Goal: Consume media (video, audio)

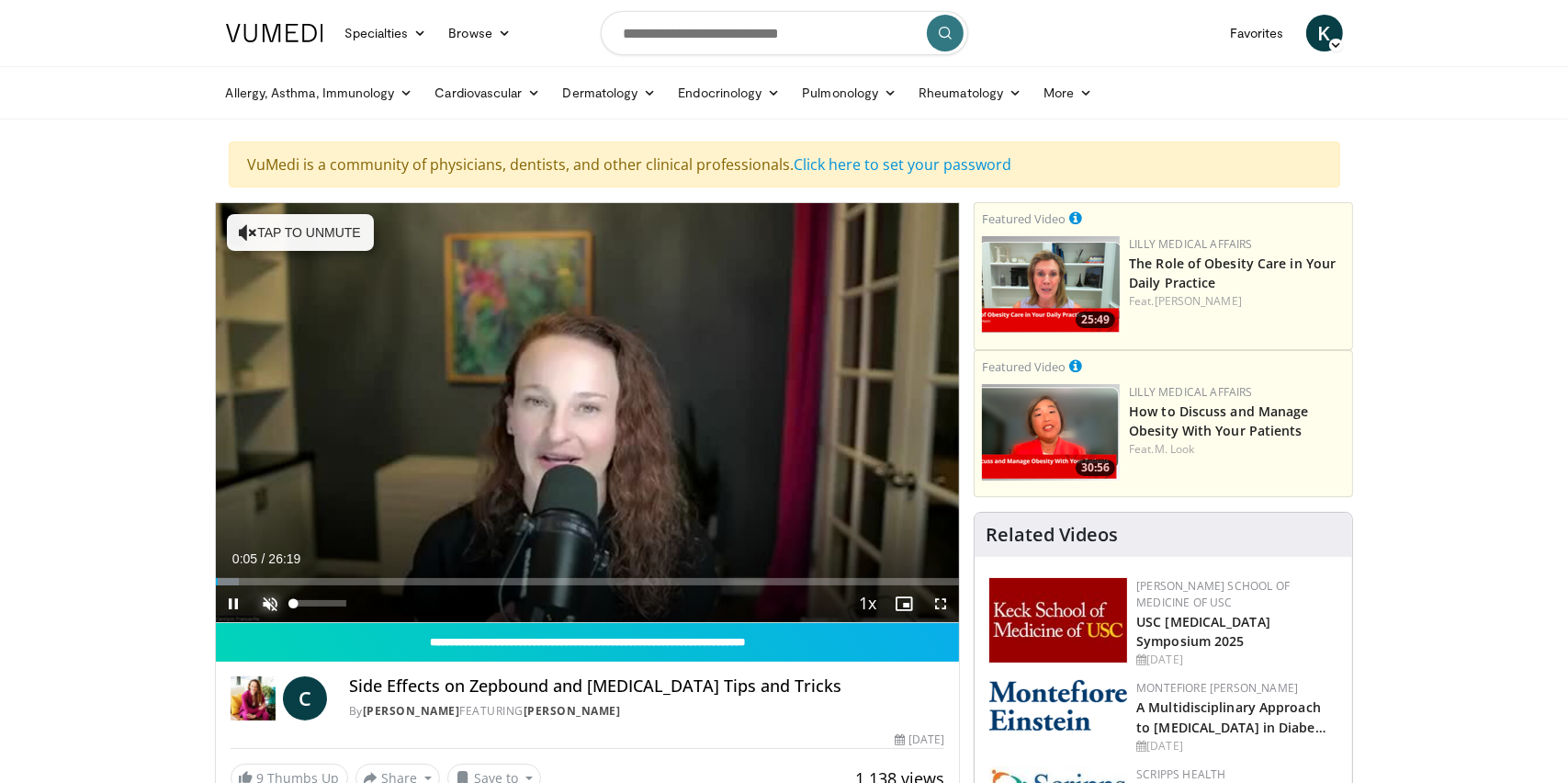
click at [268, 595] on span "Video Player" at bounding box center [271, 603] width 36 height 36
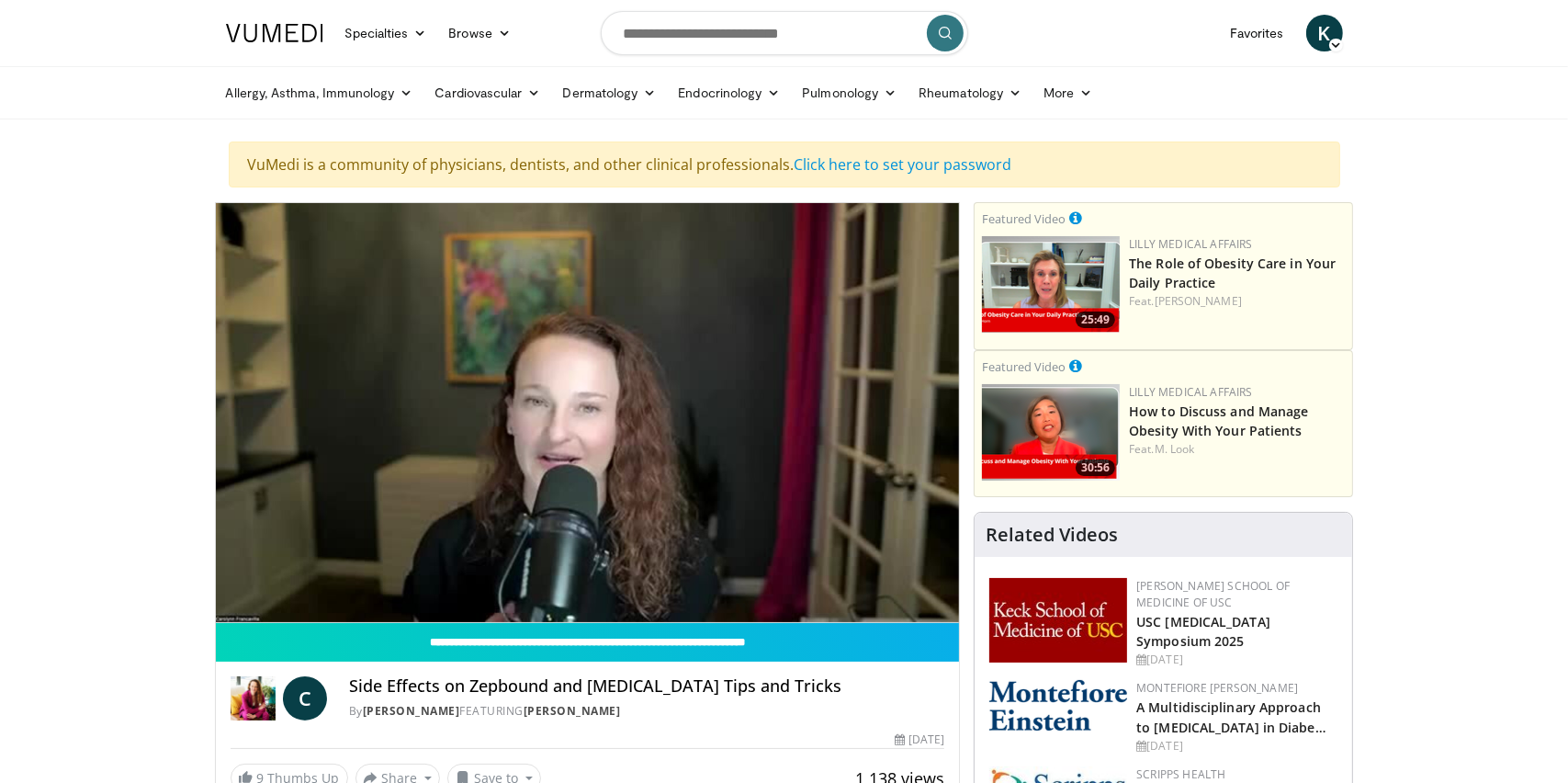
drag, startPoint x: 994, startPoint y: 547, endPoint x: 984, endPoint y: 555, distance: 12.8
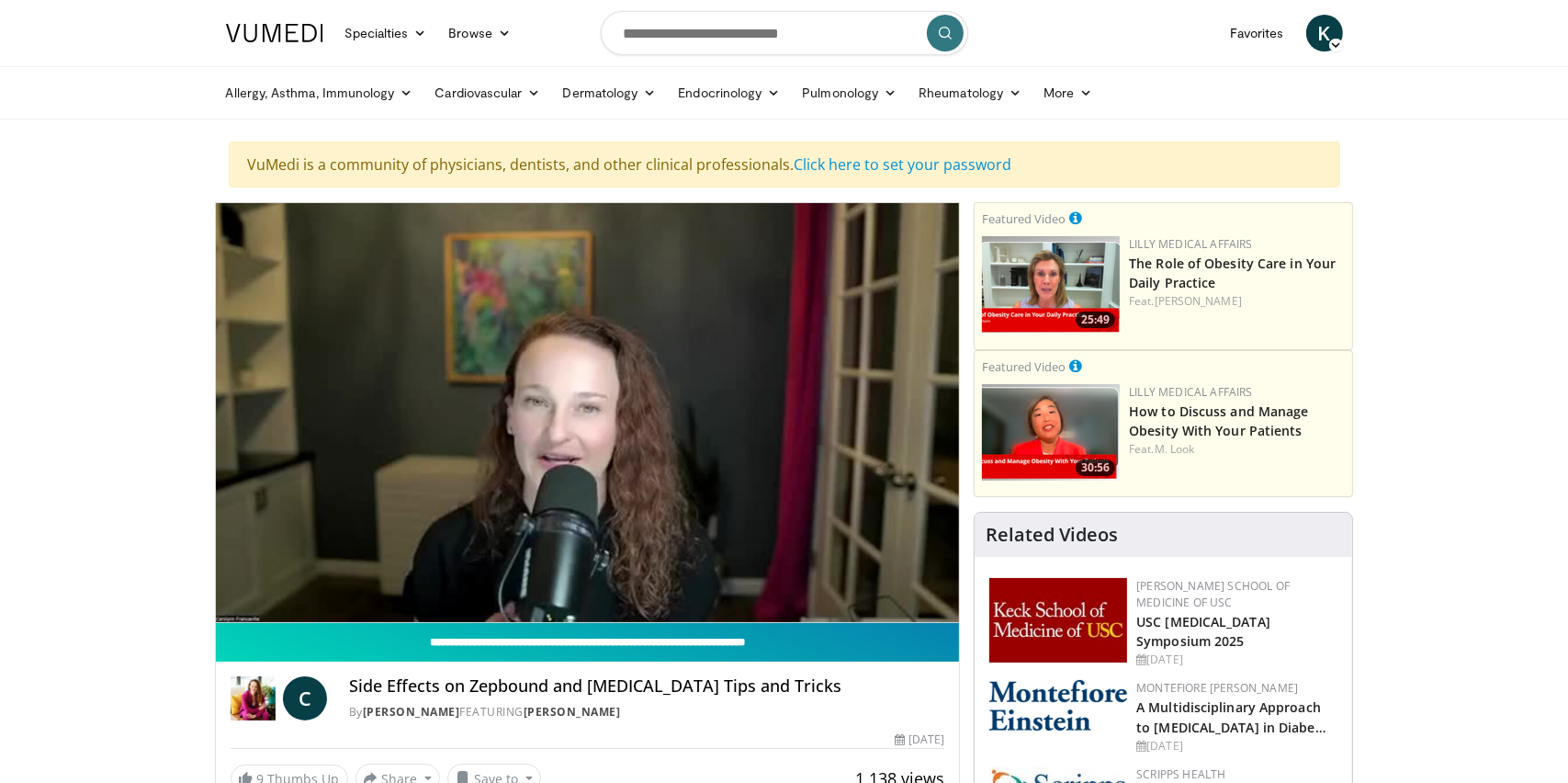
drag, startPoint x: 984, startPoint y: 555, endPoint x: 881, endPoint y: 636, distance: 131.0
click at [881, 636] on input "**********" at bounding box center [587, 641] width 744 height 38
